Goal: Information Seeking & Learning: Find contact information

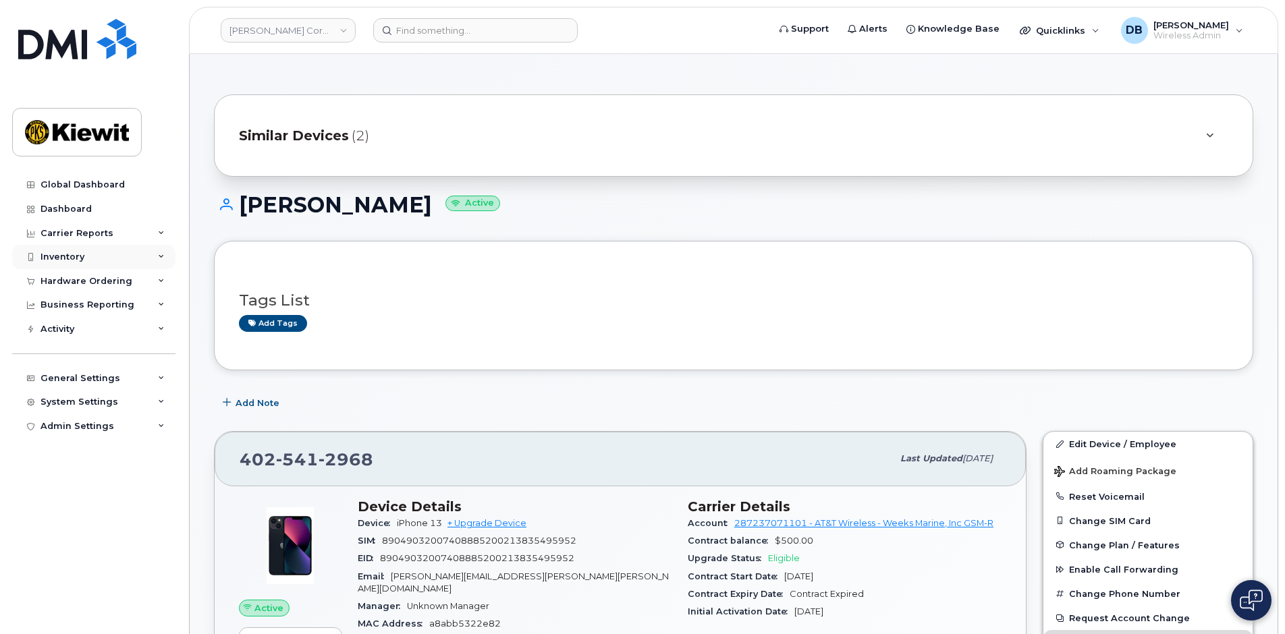
scroll to position [135, 0]
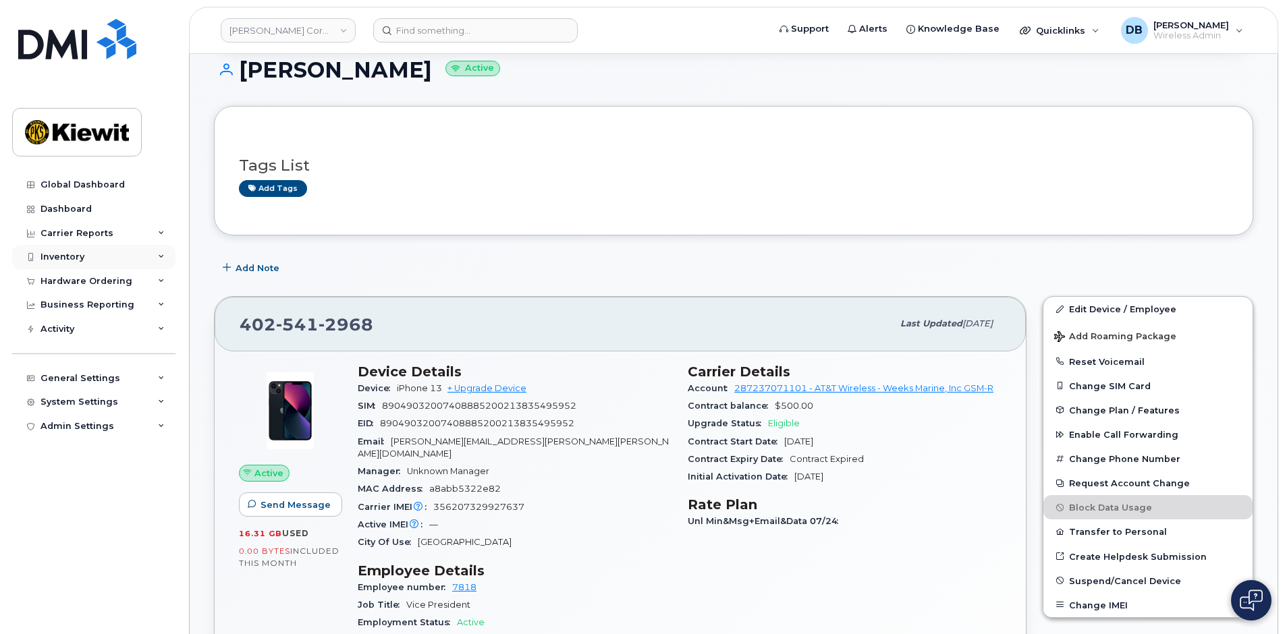
click at [83, 252] on div "Inventory" at bounding box center [62, 257] width 44 height 11
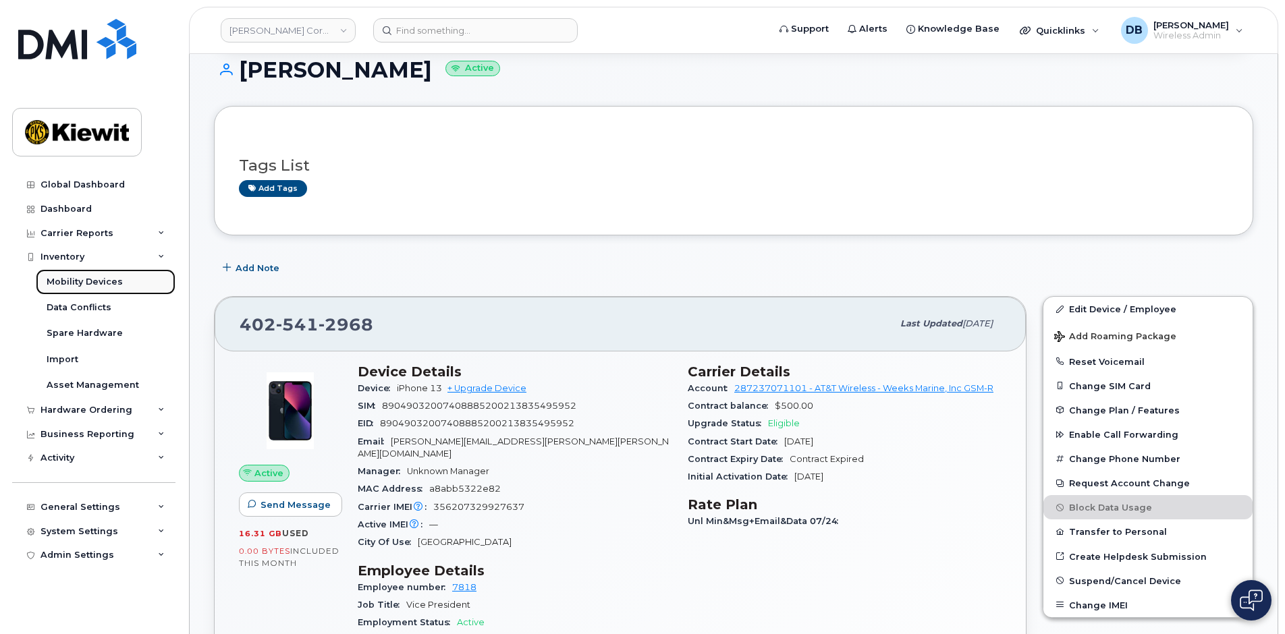
click at [86, 279] on div "Mobility Devices" at bounding box center [85, 282] width 76 height 12
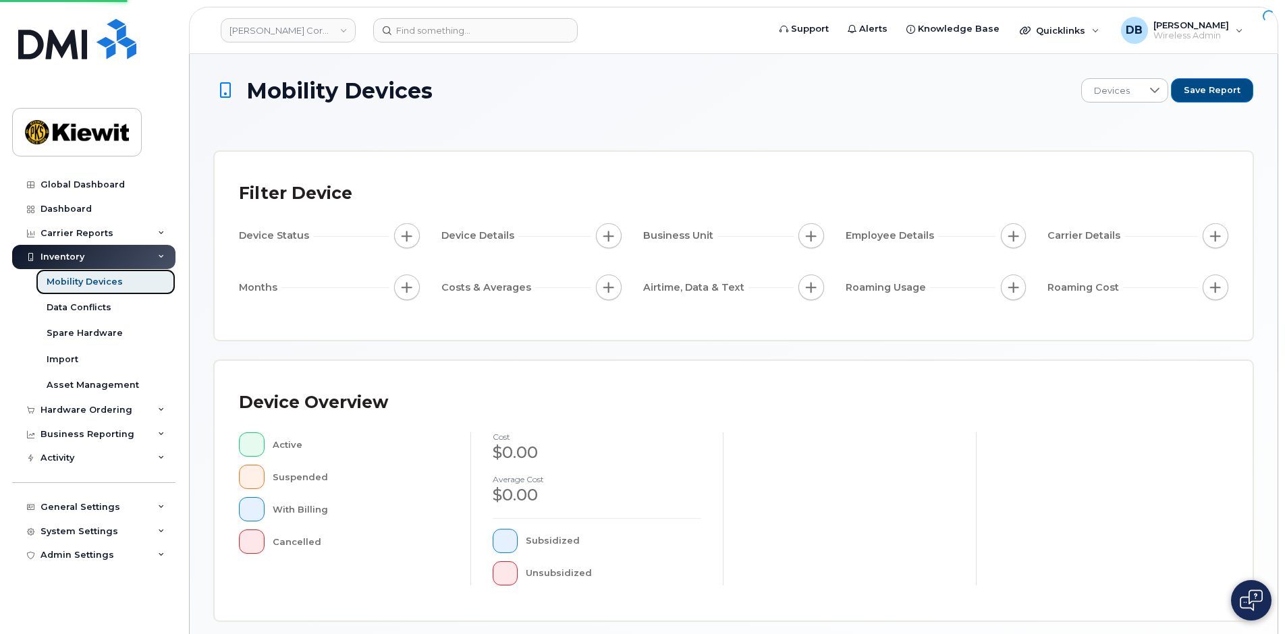
scroll to position [318, 0]
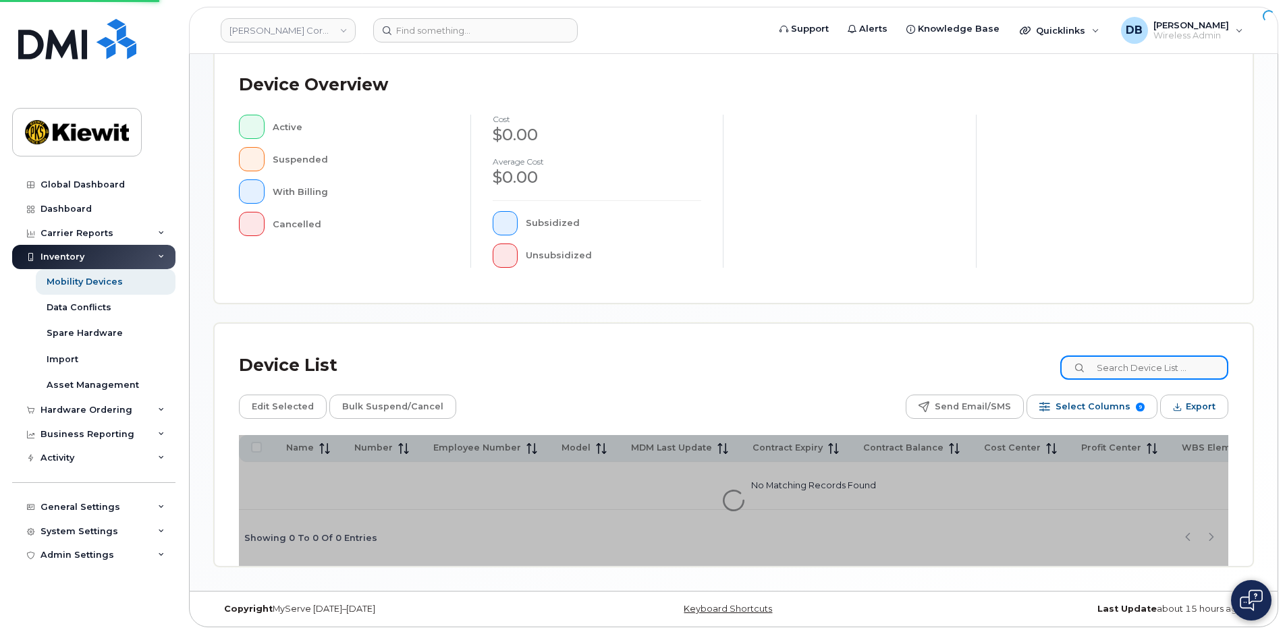
click at [1124, 371] on input at bounding box center [1144, 368] width 168 height 24
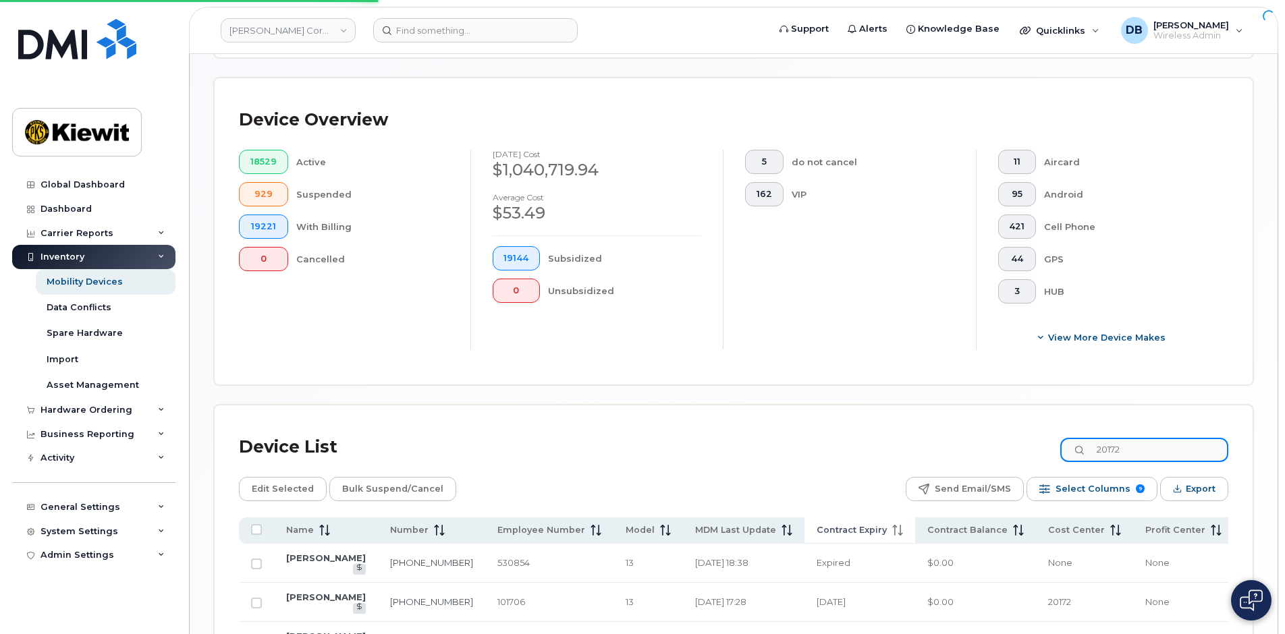
type input "20172"
click at [816, 531] on span "Contract Expiry" at bounding box center [851, 530] width 70 height 12
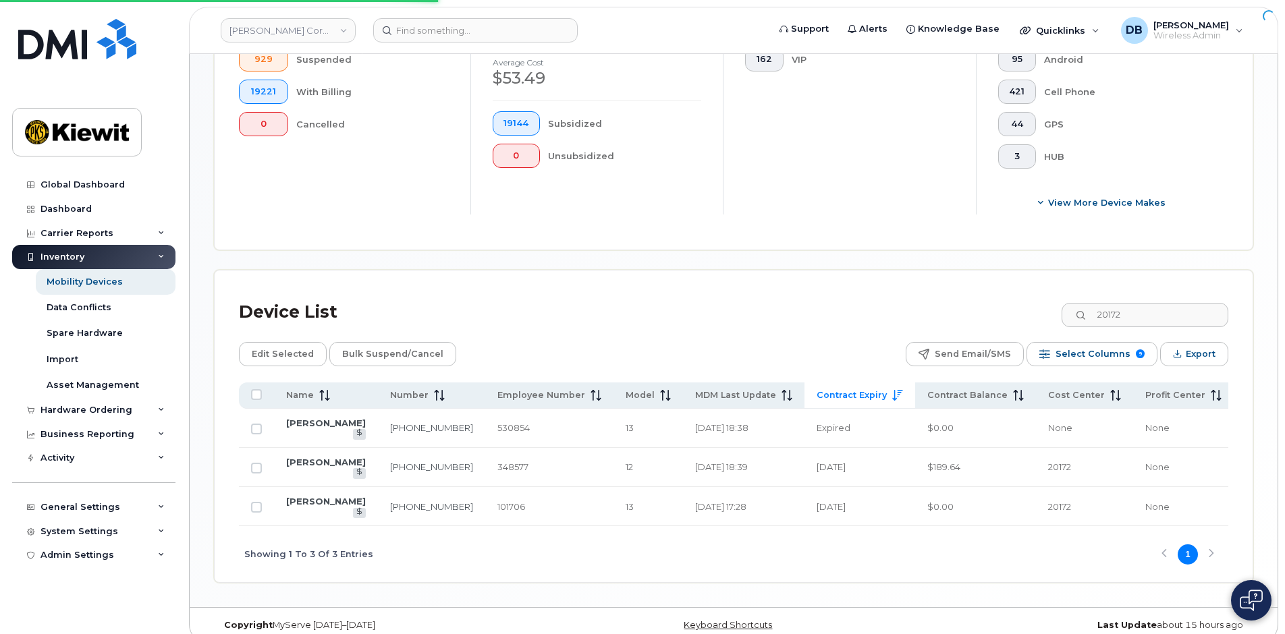
scroll to position [483, 0]
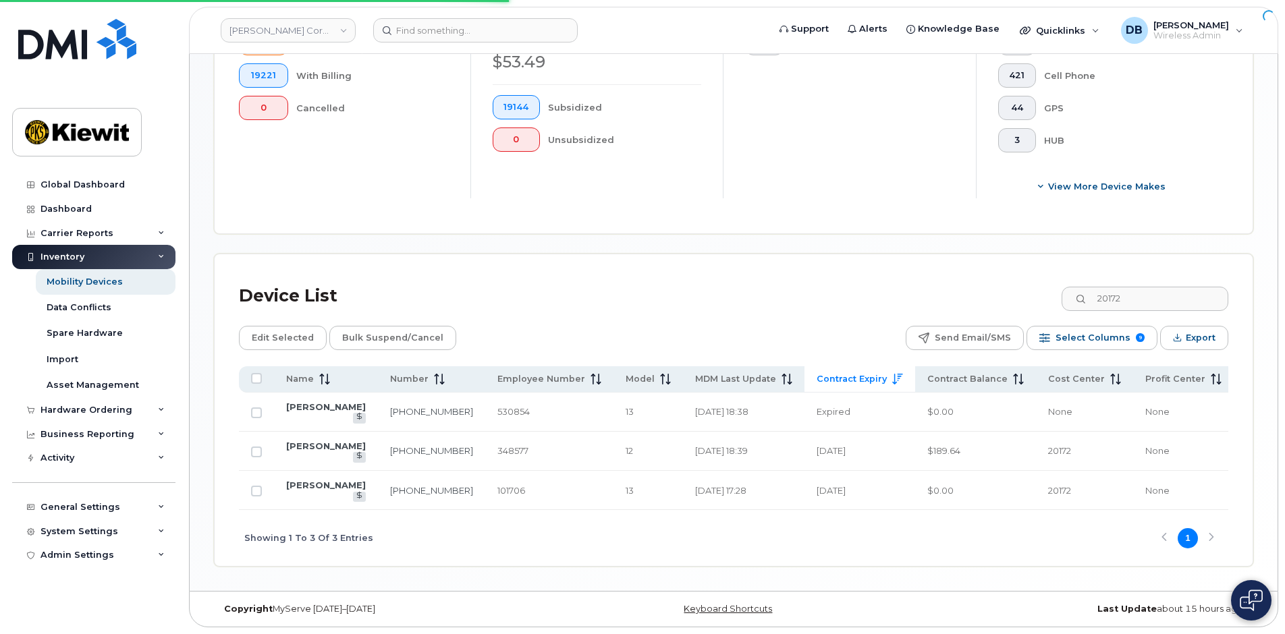
drag, startPoint x: 715, startPoint y: 506, endPoint x: 756, endPoint y: 507, distance: 40.5
click at [756, 507] on div "Name Number Employee Number Model MDM Last Update Contract Expiry Contract Bala…" at bounding box center [733, 438] width 989 height 144
click at [971, 578] on div "Mobility Devices Devices Save Report Import from CSV Export to CSV Add Device F…" at bounding box center [734, 88] width 1088 height 1006
click at [297, 451] on link "[PERSON_NAME]" at bounding box center [326, 446] width 80 height 11
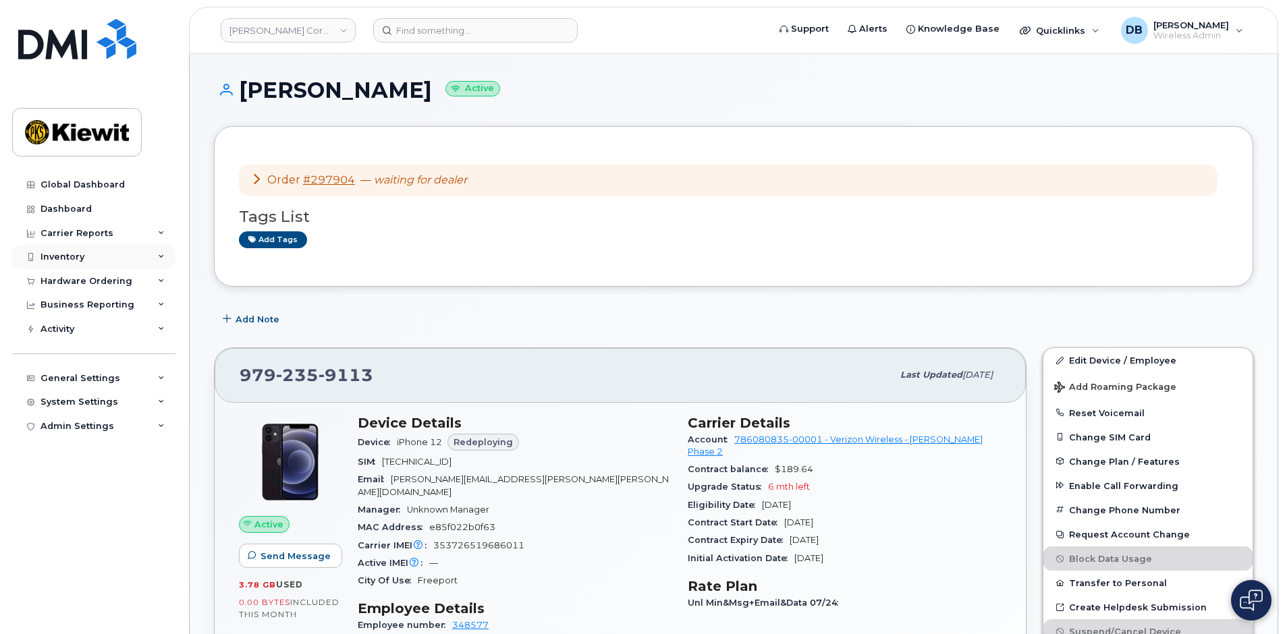
click at [86, 256] on div "Inventory" at bounding box center [93, 257] width 163 height 24
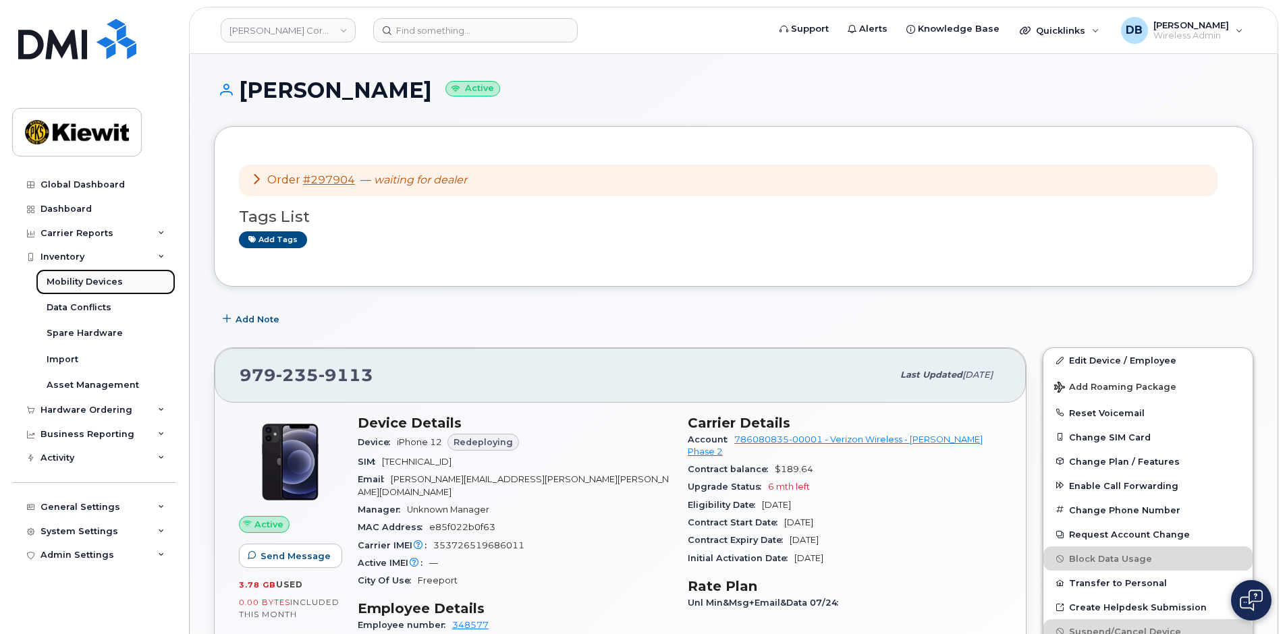
click at [78, 281] on div "Mobility Devices" at bounding box center [85, 282] width 76 height 12
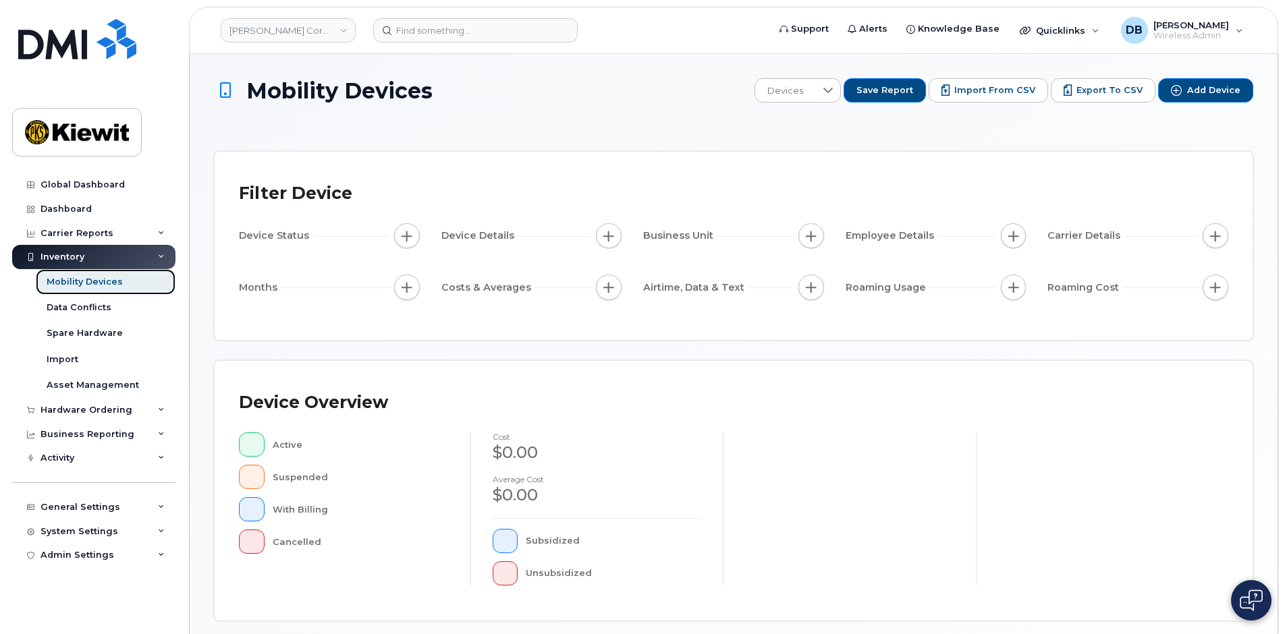
scroll to position [322, 0]
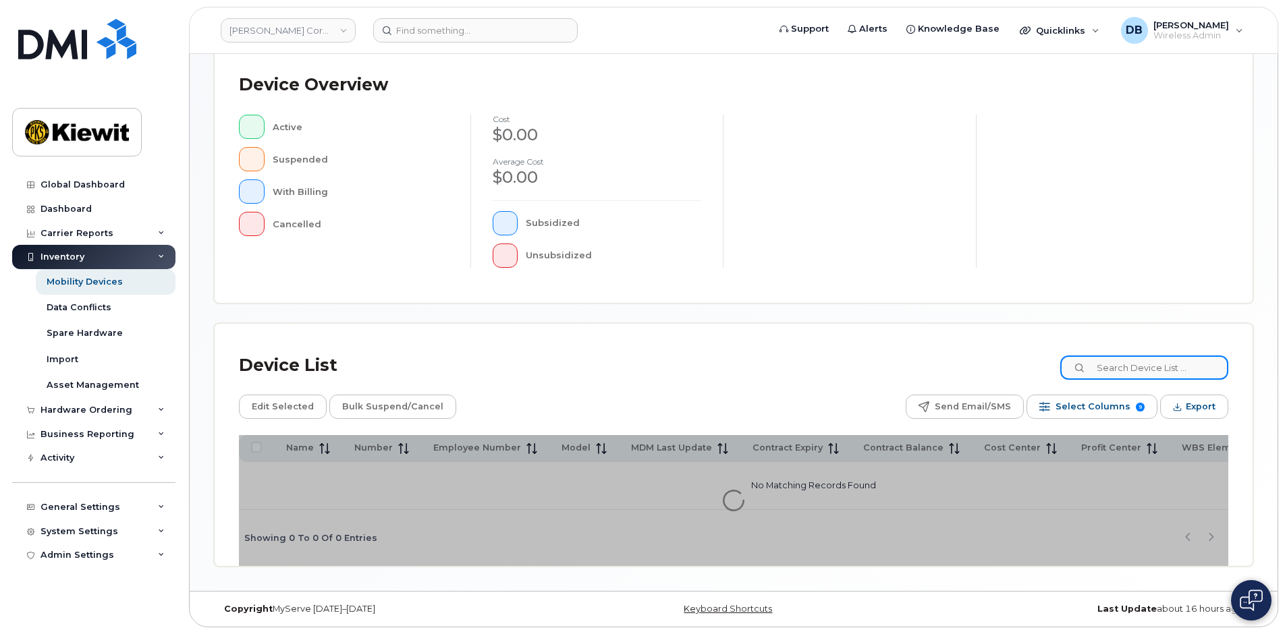
click at [1122, 362] on input at bounding box center [1144, 368] width 168 height 24
type input "21564"
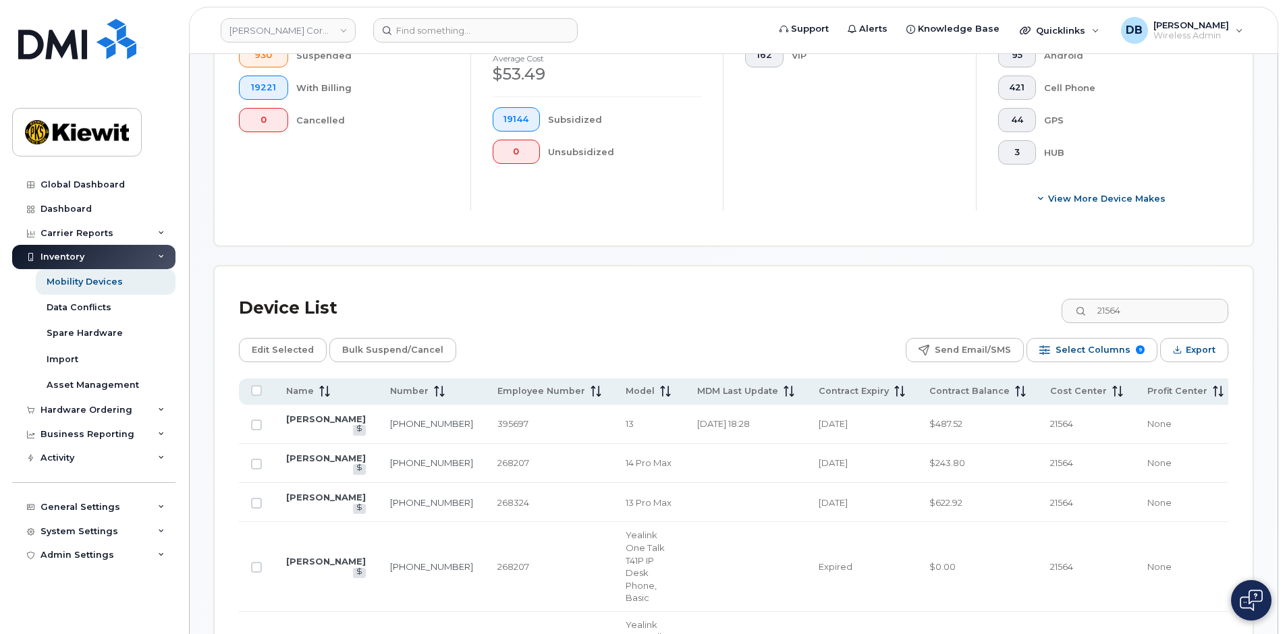
scroll to position [592, 0]
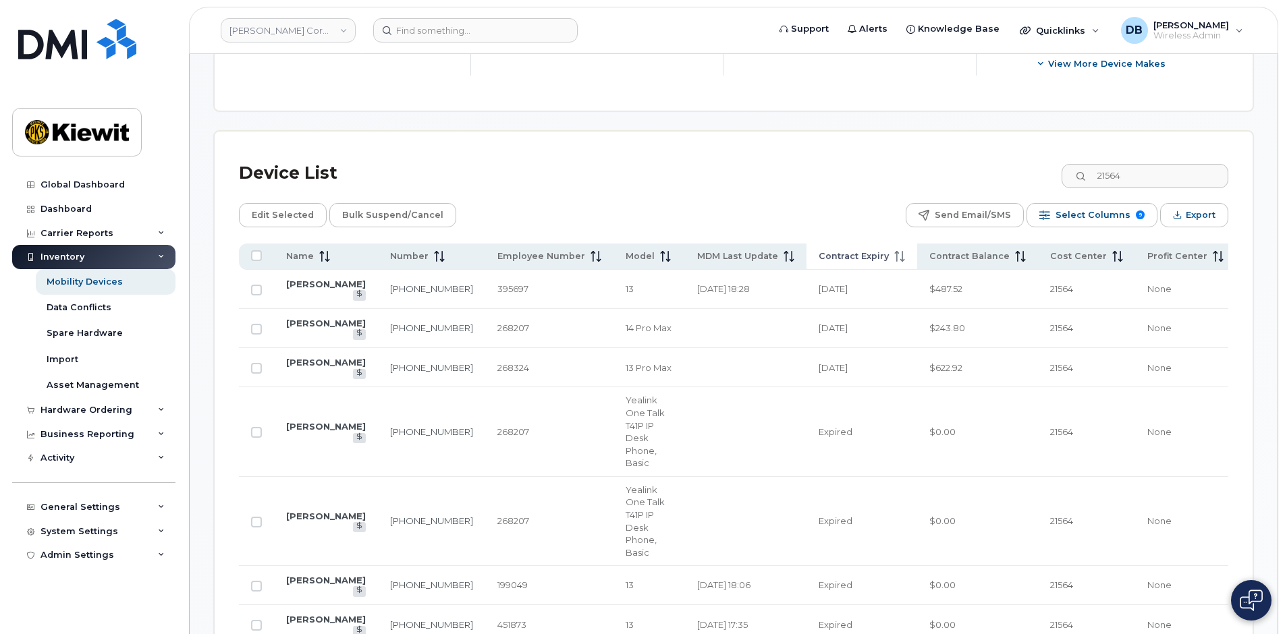
click at [818, 259] on span "Contract Expiry" at bounding box center [853, 256] width 70 height 12
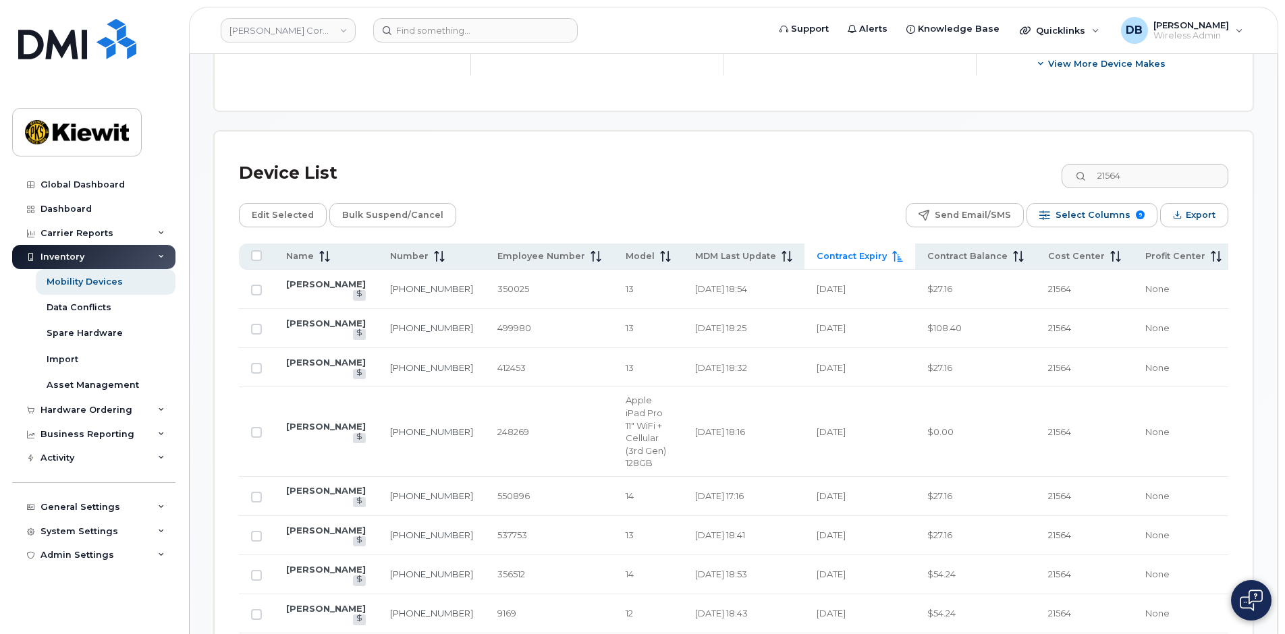
click at [816, 259] on span "Contract Expiry" at bounding box center [851, 256] width 70 height 12
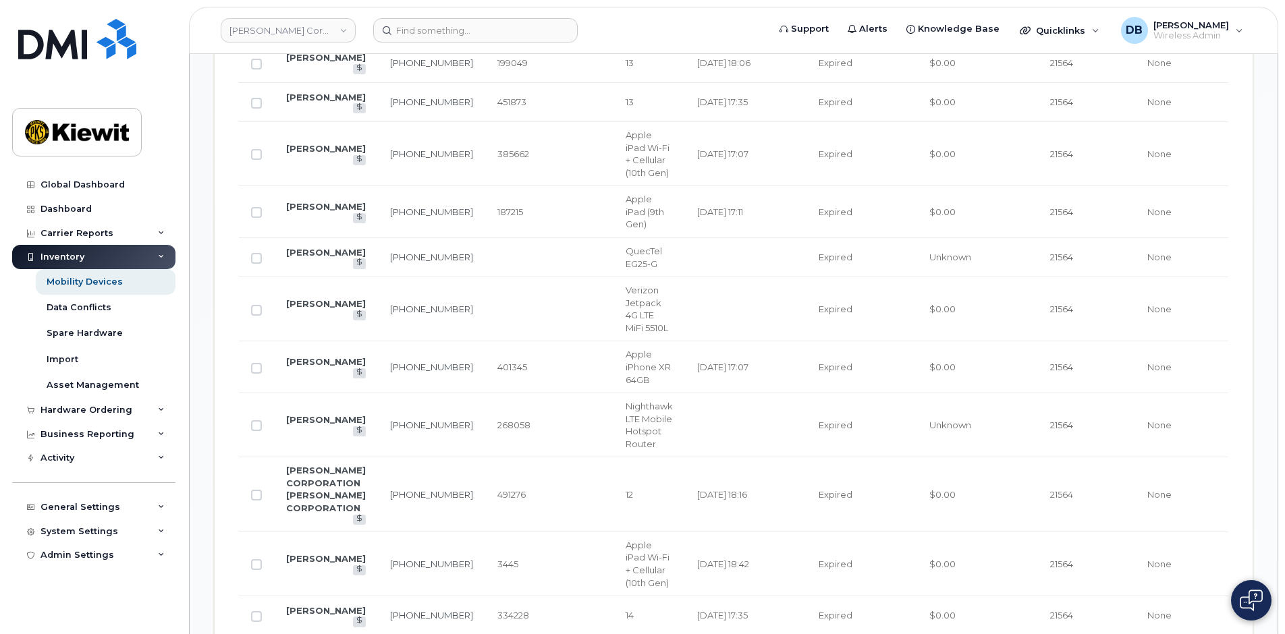
scroll to position [1064, 0]
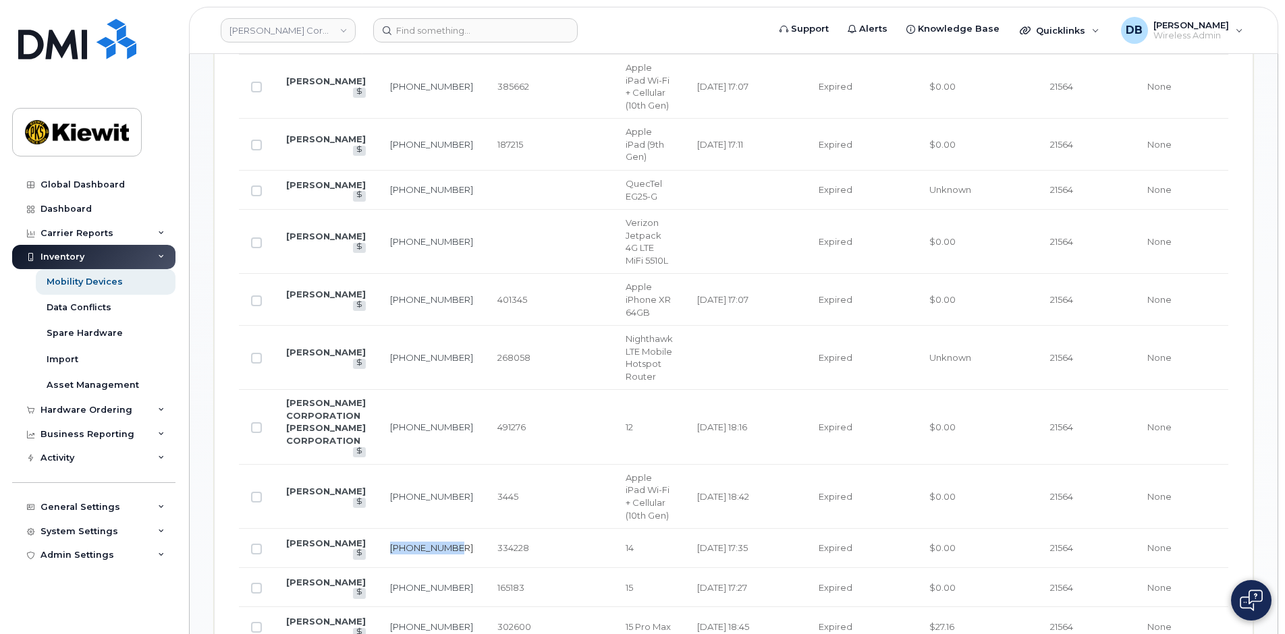
drag, startPoint x: 410, startPoint y: 538, endPoint x: 387, endPoint y: 529, distance: 24.2
click at [387, 529] on td "[PHONE_NUMBER]" at bounding box center [431, 548] width 107 height 39
click at [410, 587] on td "[PHONE_NUMBER]" at bounding box center [431, 587] width 107 height 39
drag, startPoint x: 404, startPoint y: 585, endPoint x: 387, endPoint y: 575, distance: 20.3
click at [387, 575] on td "[PHONE_NUMBER]" at bounding box center [431, 587] width 107 height 39
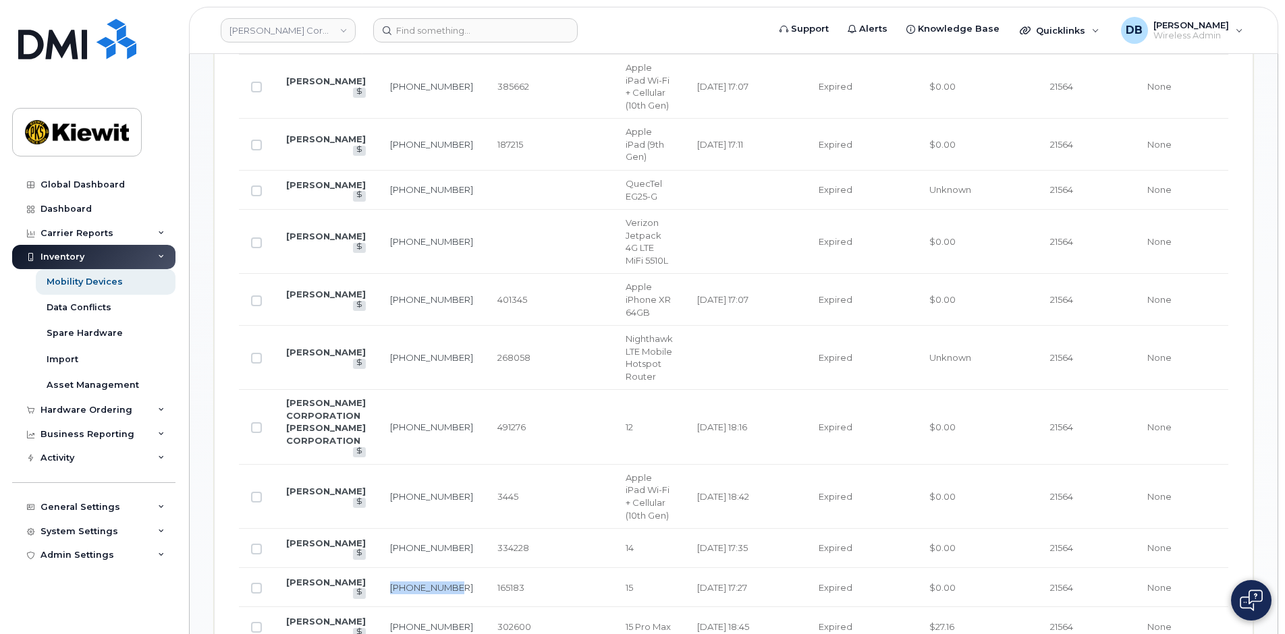
click at [387, 575] on td "[PHONE_NUMBER]" at bounding box center [431, 587] width 107 height 39
copy link "[PHONE_NUMBER]"
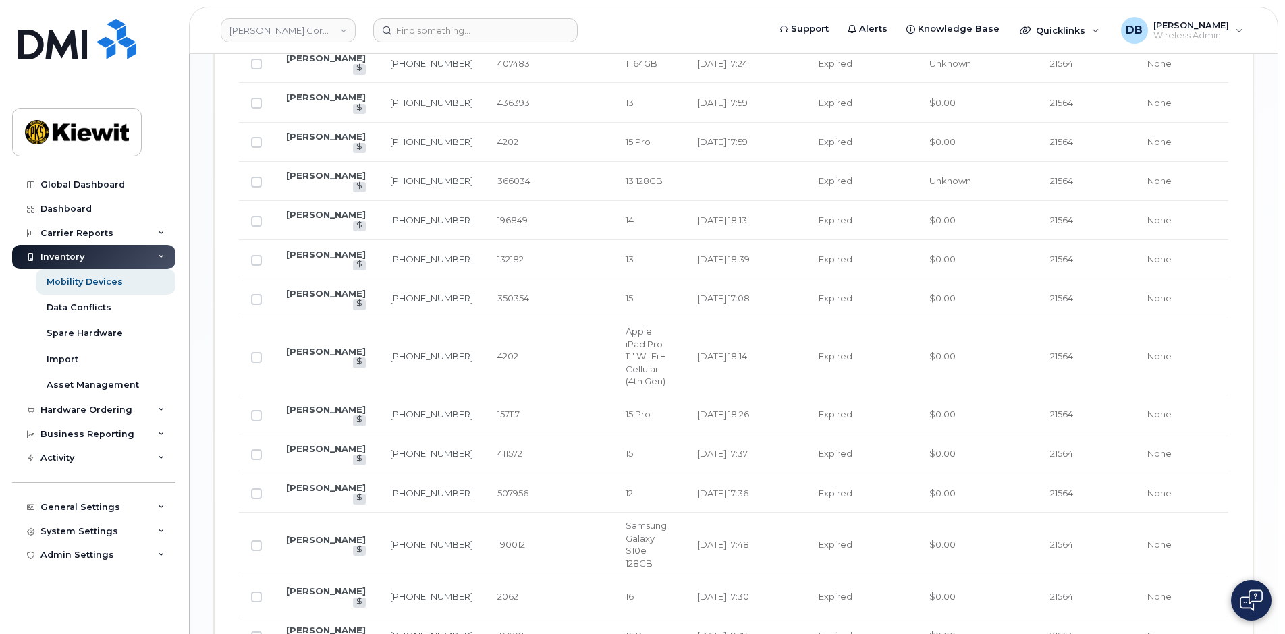
scroll to position [1941, 0]
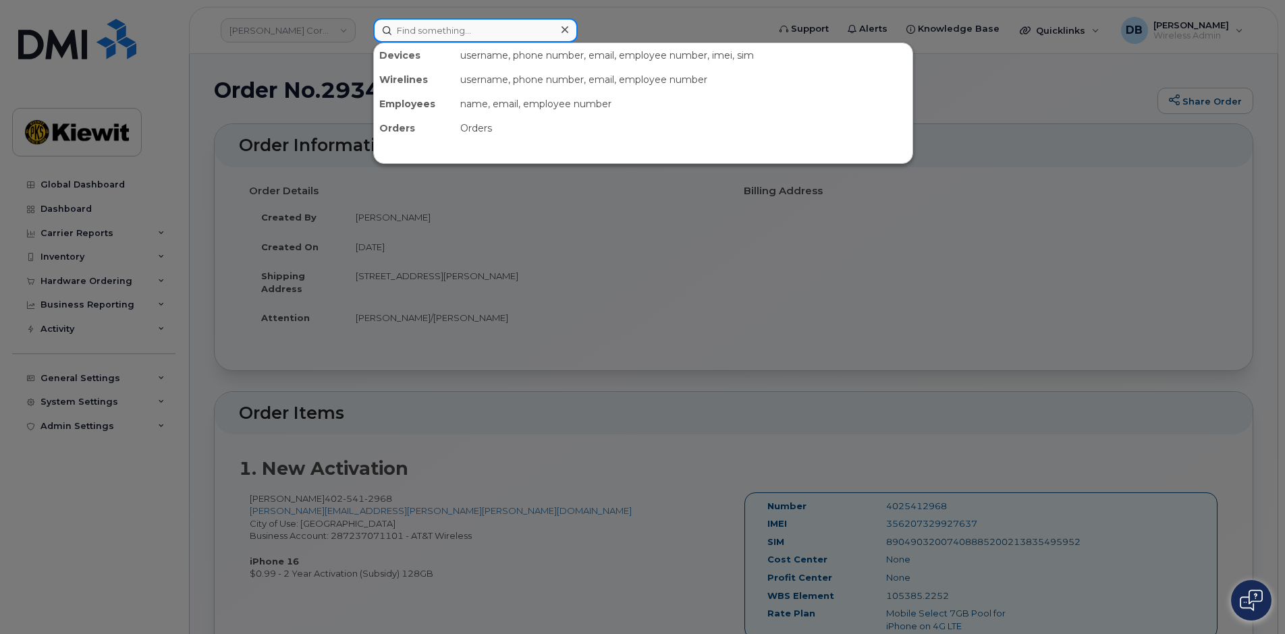
click at [466, 25] on input at bounding box center [475, 30] width 204 height 24
paste input "979-235-9113"
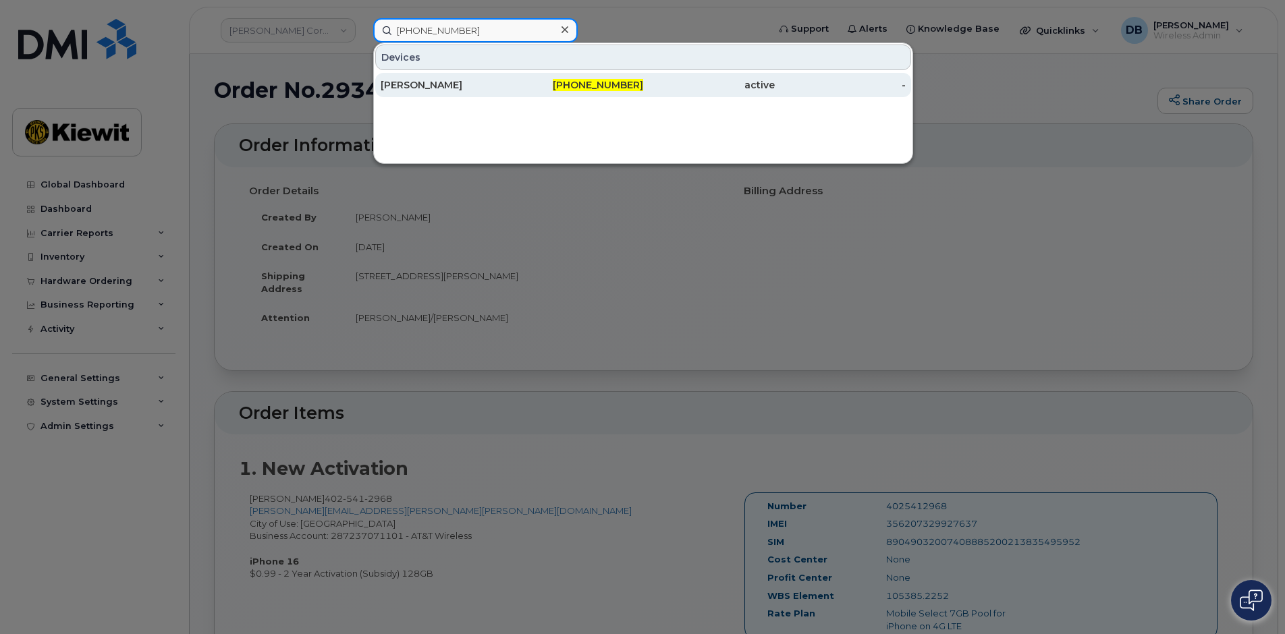
type input "979-235-9113"
click at [439, 90] on div "[PERSON_NAME]" at bounding box center [447, 84] width 132 height 13
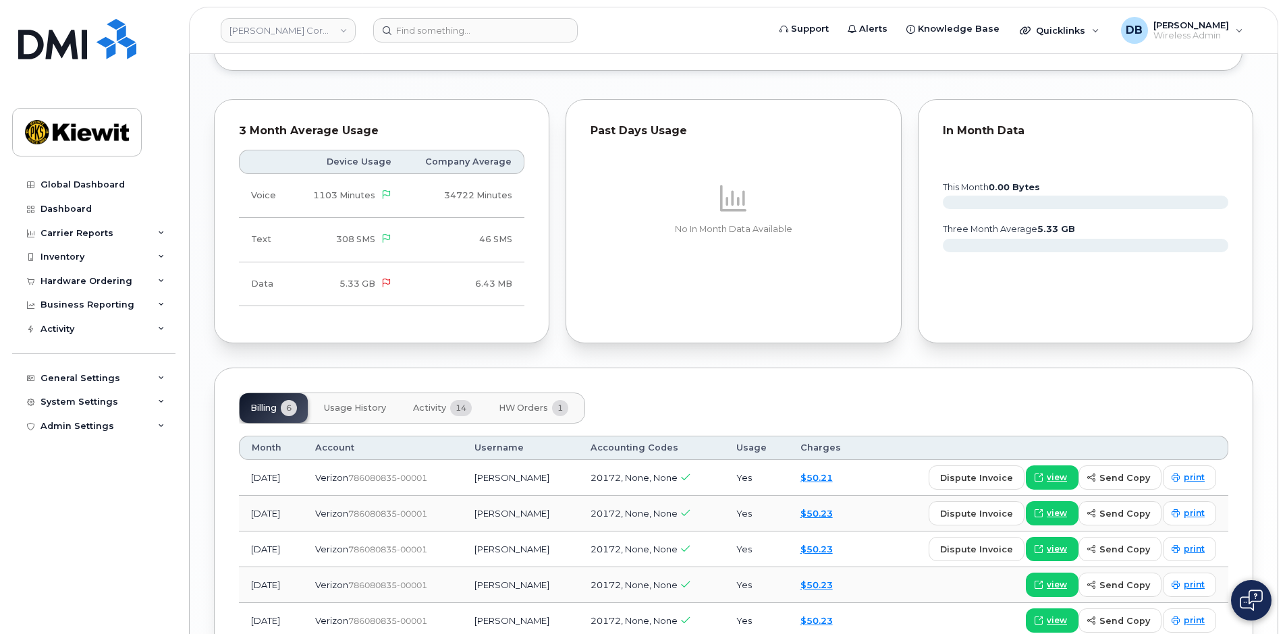
scroll to position [1347, 0]
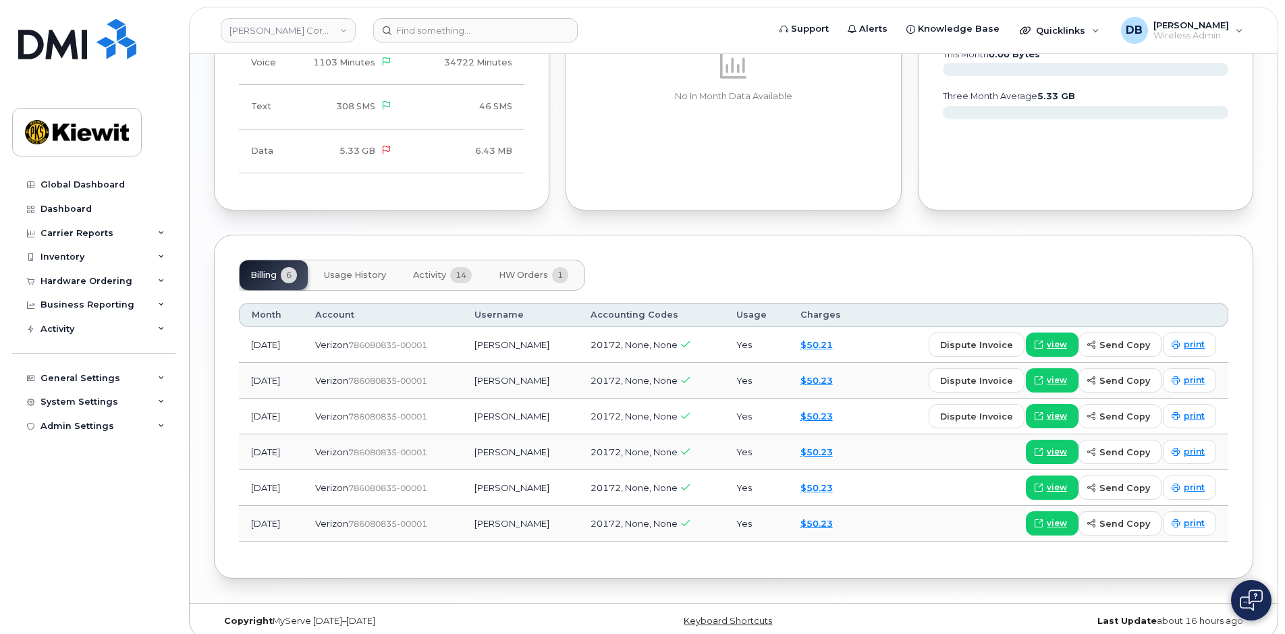
click at [437, 270] on span "Activity" at bounding box center [429, 275] width 33 height 11
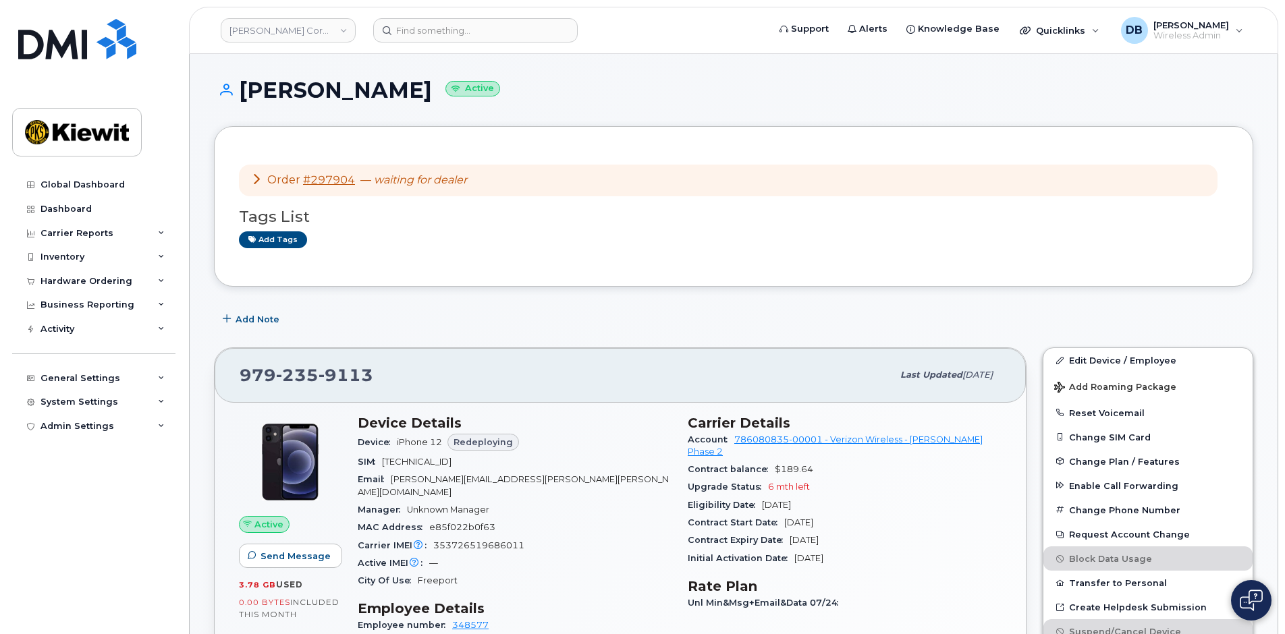
scroll to position [135, 0]
